Goal: Information Seeking & Learning: Learn about a topic

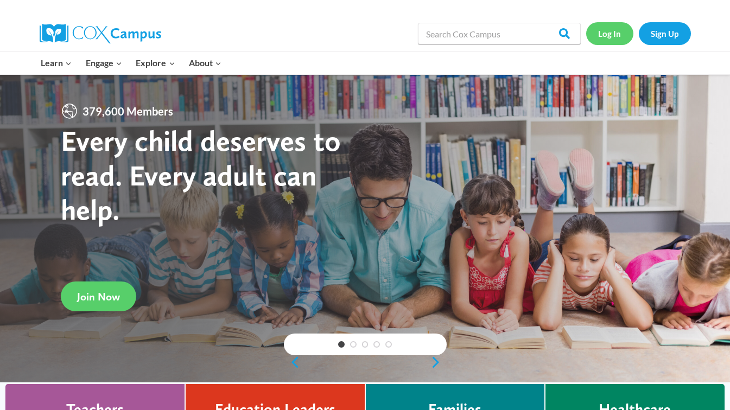
click at [604, 37] on link "Log In" at bounding box center [609, 33] width 47 height 22
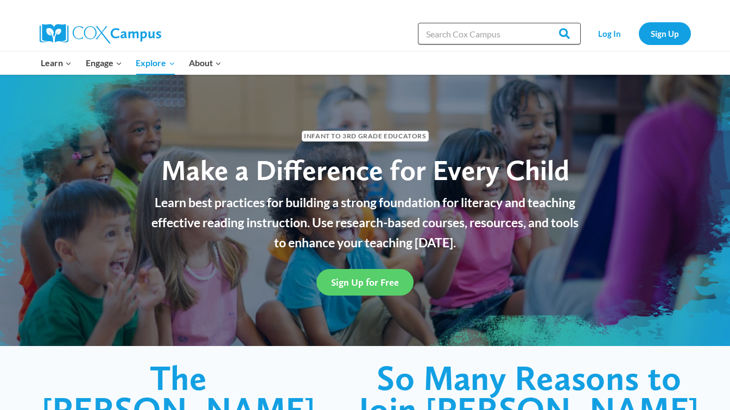
click at [465, 35] on input "Search in [URL][DOMAIN_NAME]" at bounding box center [499, 34] width 163 height 22
type input "PAC Assessment"
click at [538, 23] on input "Search" at bounding box center [559, 34] width 42 height 22
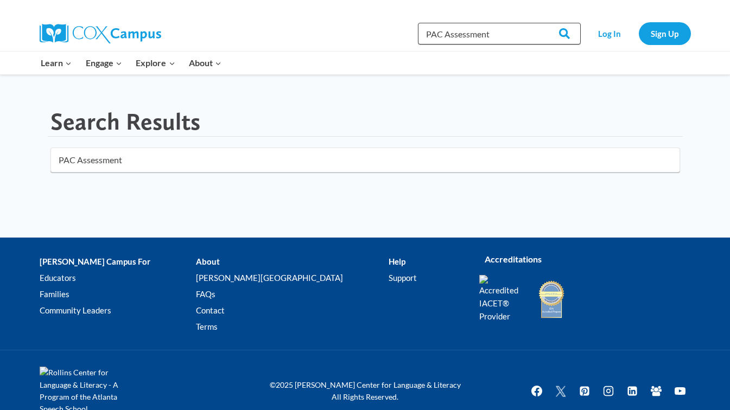
click at [442, 31] on input "PAC Assessment" at bounding box center [499, 34] width 163 height 22
type input "Assessment"
click at [567, 34] on input "Search" at bounding box center [559, 34] width 42 height 22
click at [131, 162] on input "Assessment" at bounding box center [365, 160] width 630 height 25
type input "A"
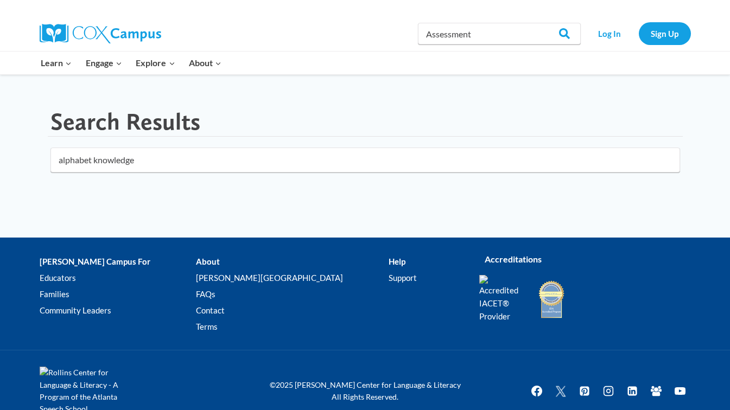
type input "alphabet knowledge"
click button "submit" at bounding box center [0, 0] width 0 height 0
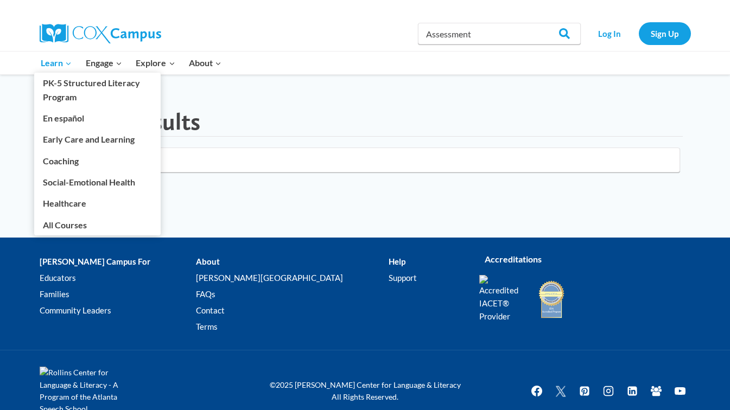
click at [46, 58] on span "Learn Expand" at bounding box center [56, 63] width 31 height 14
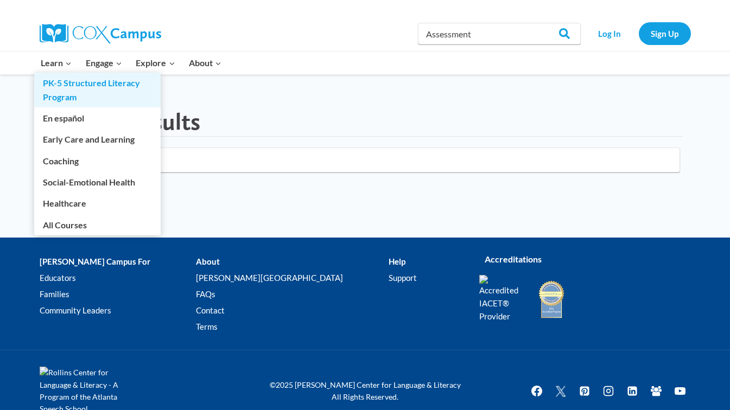
click at [65, 102] on link "PK-5 Structured Literacy Program" at bounding box center [97, 90] width 126 height 35
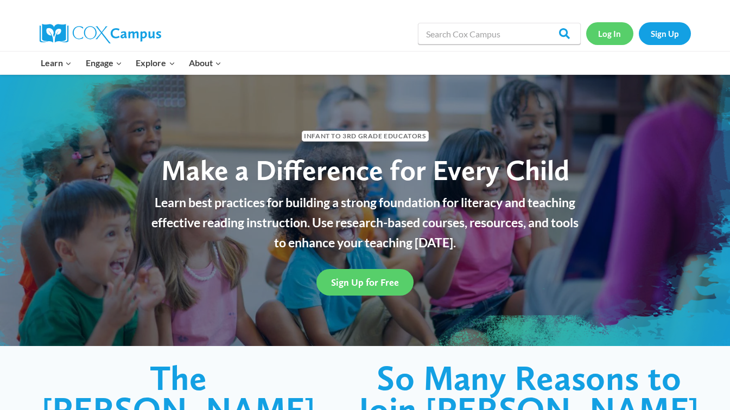
click at [618, 31] on link "Log In" at bounding box center [609, 33] width 47 height 22
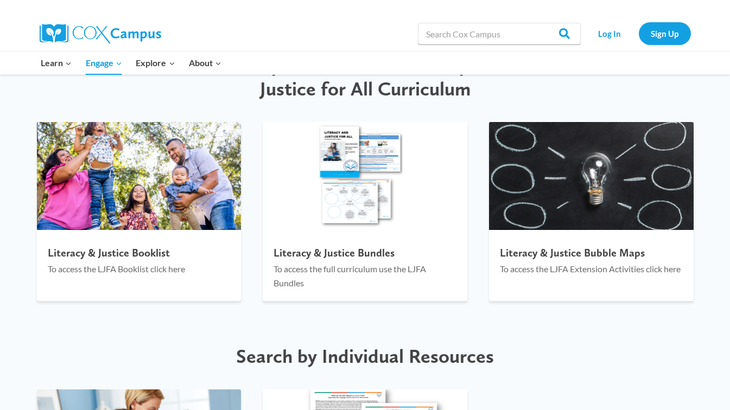
scroll to position [1171, 0]
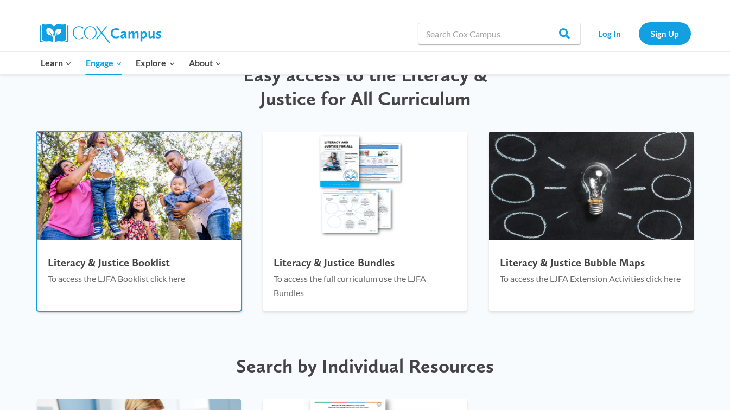
click at [185, 263] on h4 "Literacy & Justice Booklist" at bounding box center [139, 262] width 183 height 13
